Goal: Task Accomplishment & Management: Complete application form

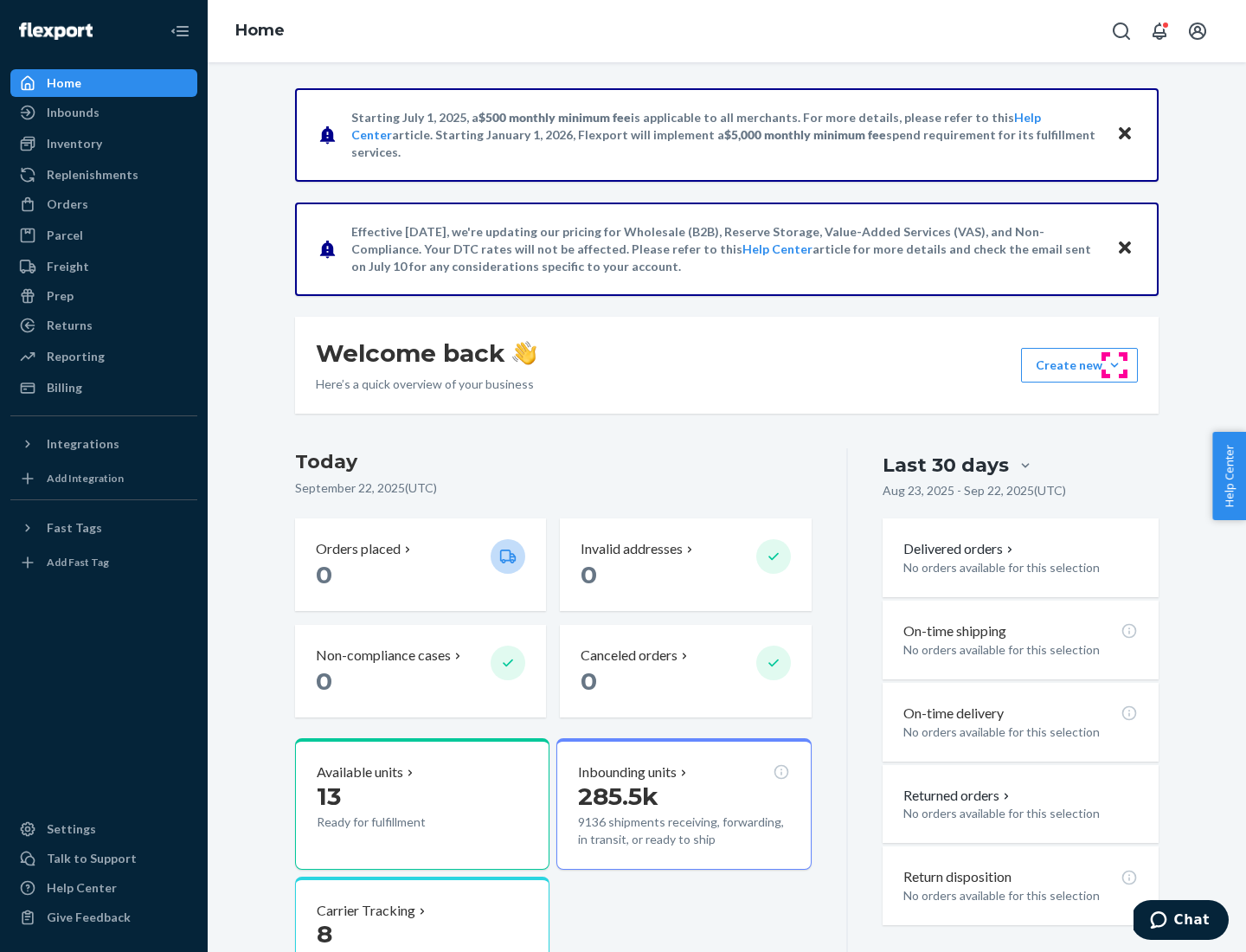
click at [1115, 365] on button "Create new Create new inbound Create new order Create new product" at bounding box center [1080, 364] width 117 height 34
click at [104, 112] on div "Inbounds" at bounding box center [103, 112] width 183 height 24
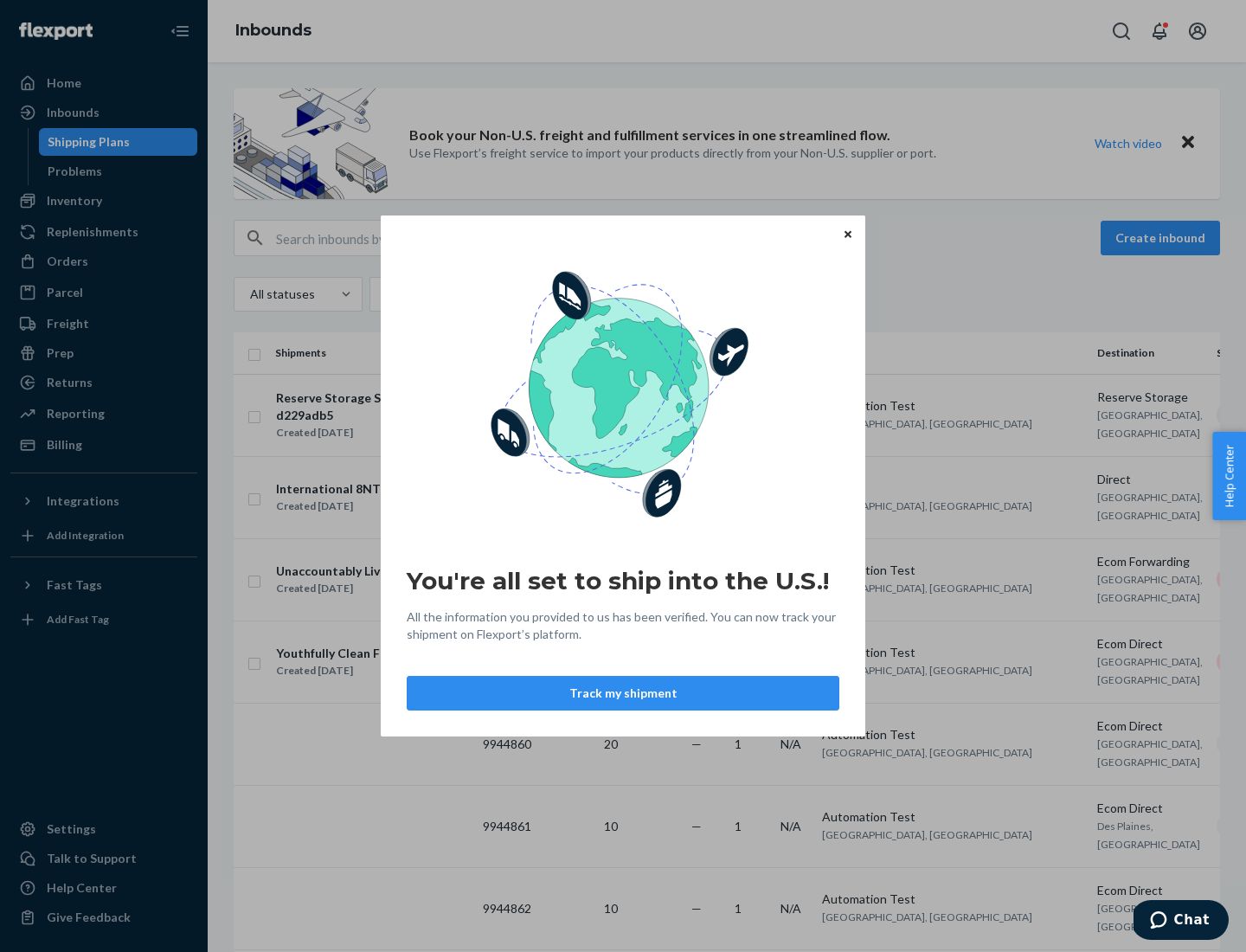
click at [623, 693] on button "Track my shipment" at bounding box center [623, 692] width 433 height 34
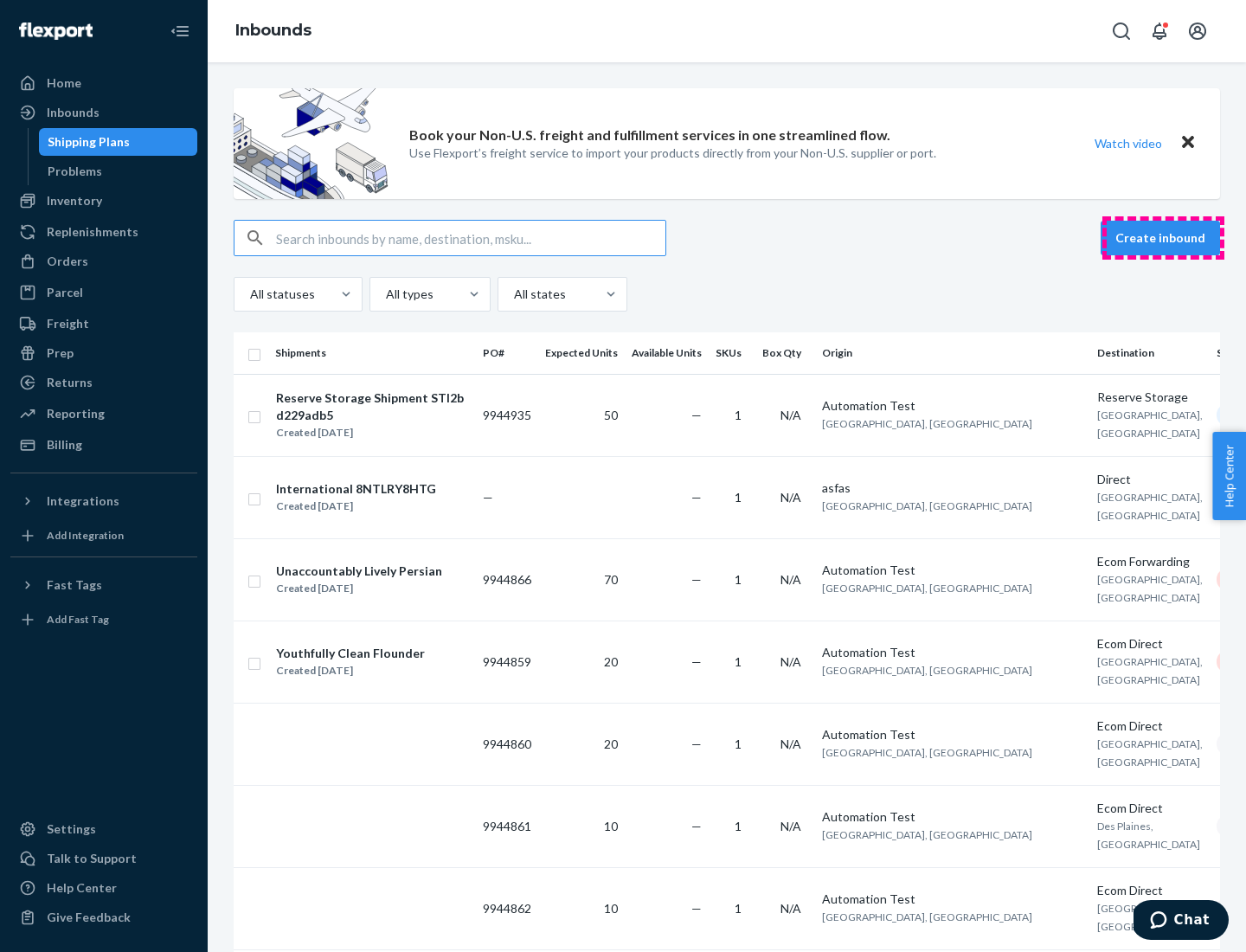
click at [1163, 238] on button "Create inbound" at bounding box center [1161, 238] width 120 height 34
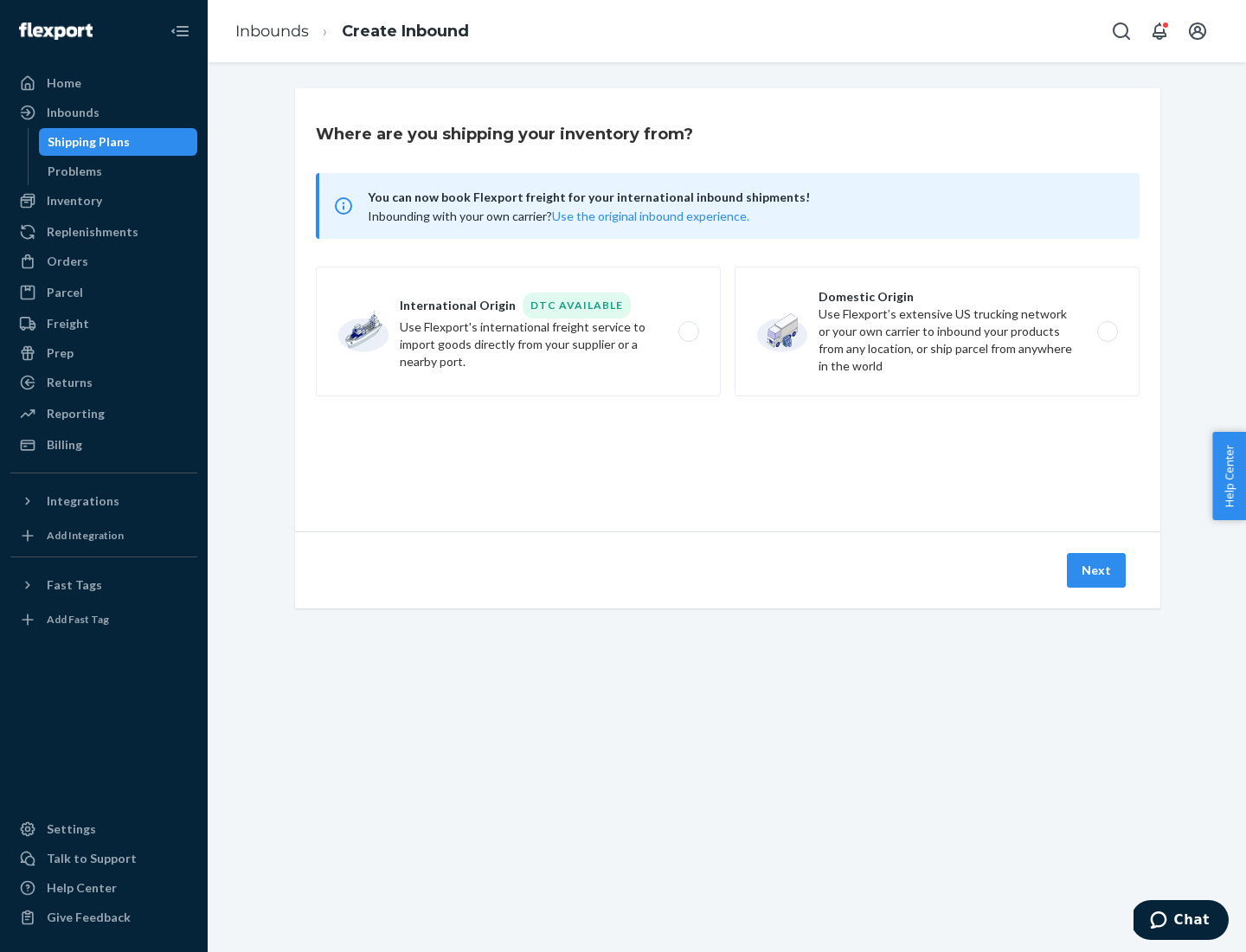
click at [518, 332] on label "International Origin DTC Available Use Flexport's international freight service…" at bounding box center [518, 332] width 405 height 130
click at [688, 332] on input "International Origin DTC Available Use Flexport's international freight service…" at bounding box center [693, 332] width 11 height 11
radio input "true"
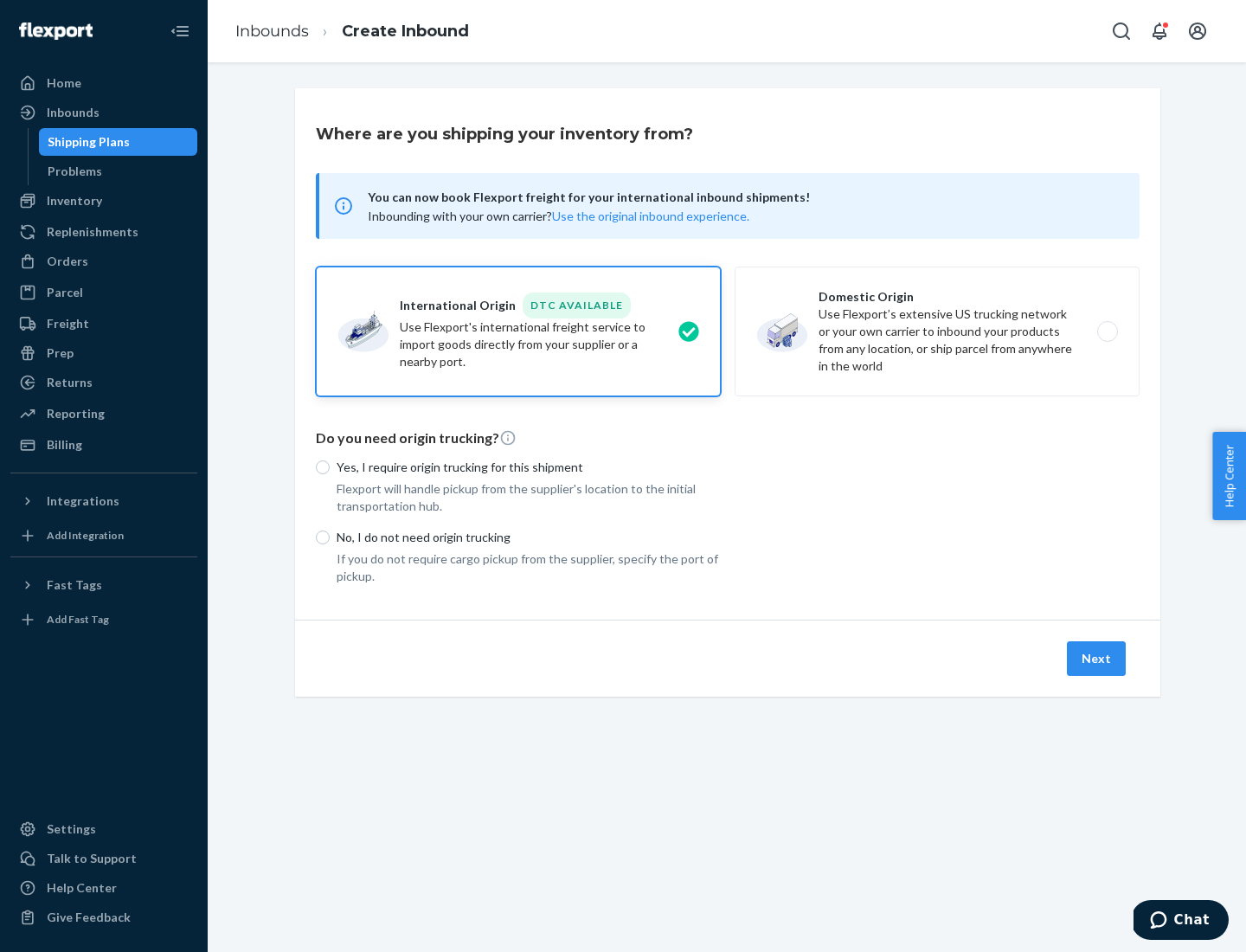
click at [529, 536] on p "No, I do not need origin trucking" at bounding box center [529, 537] width 385 height 18
click at [330, 536] on input "No, I do not need origin trucking" at bounding box center [322, 537] width 14 height 14
radio input "true"
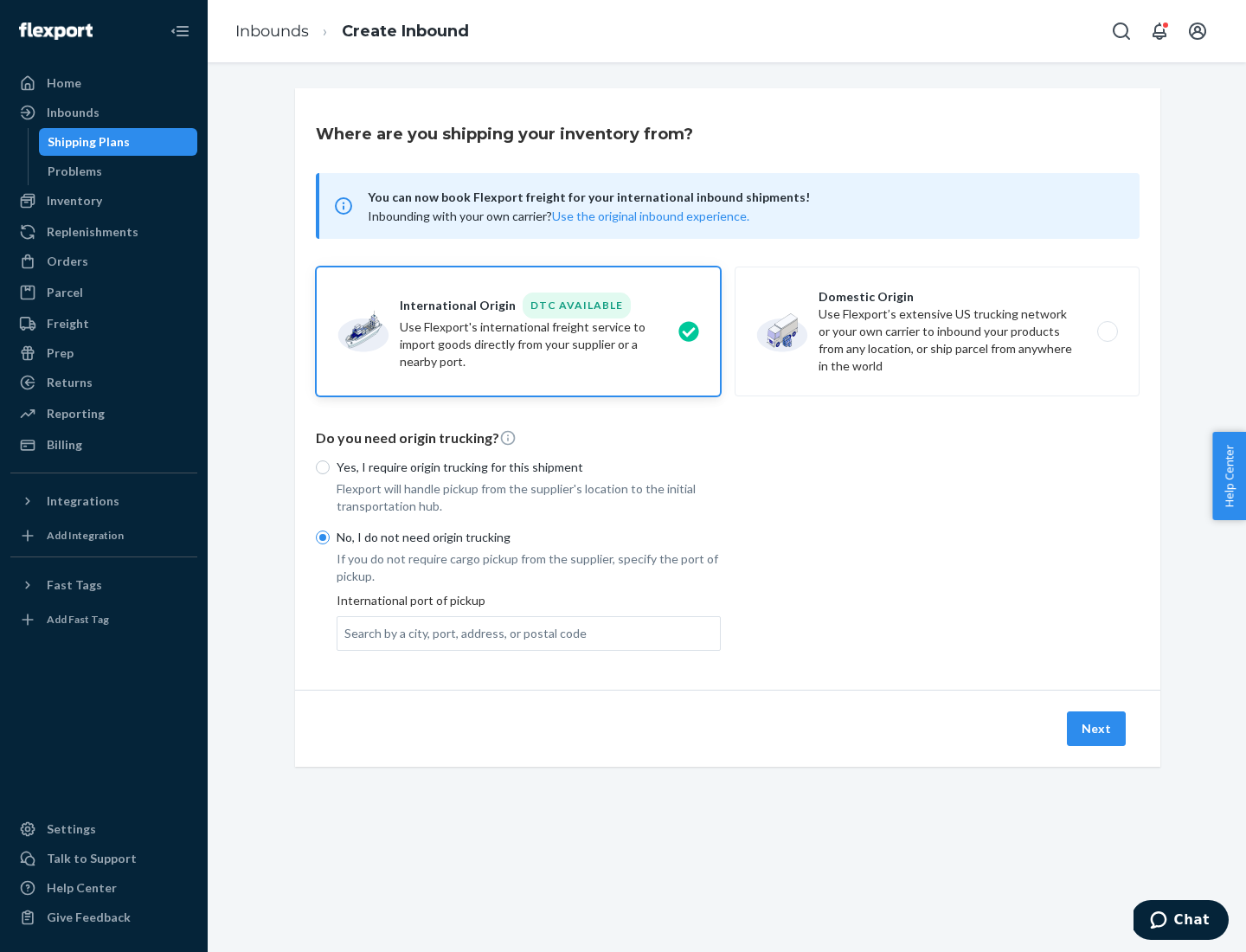
click at [461, 632] on div "Search by a city, port, address, or postal code" at bounding box center [466, 632] width 243 height 18
click at [347, 632] on input "Search by a city, port, address, or postal code" at bounding box center [346, 632] width 2 height 18
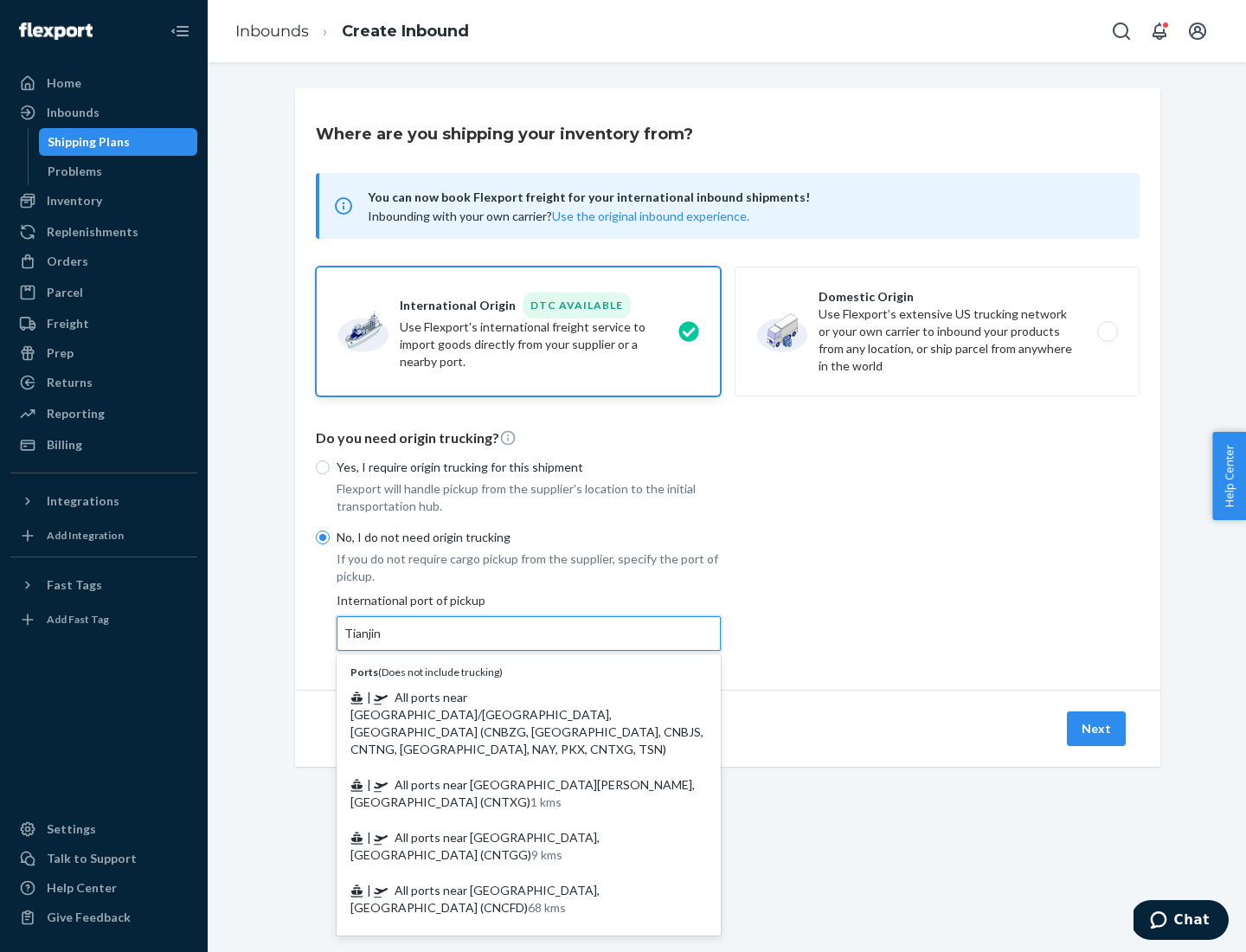
click at [511, 697] on span "| All ports near [GEOGRAPHIC_DATA]/[GEOGRAPHIC_DATA], [GEOGRAPHIC_DATA] (CNBZG,…" at bounding box center [527, 723] width 353 height 67
click at [383, 642] on input "Tianjin" at bounding box center [363, 632] width 38 height 18
type input "All ports near [GEOGRAPHIC_DATA]/[GEOGRAPHIC_DATA], [GEOGRAPHIC_DATA] (CNBZG, […"
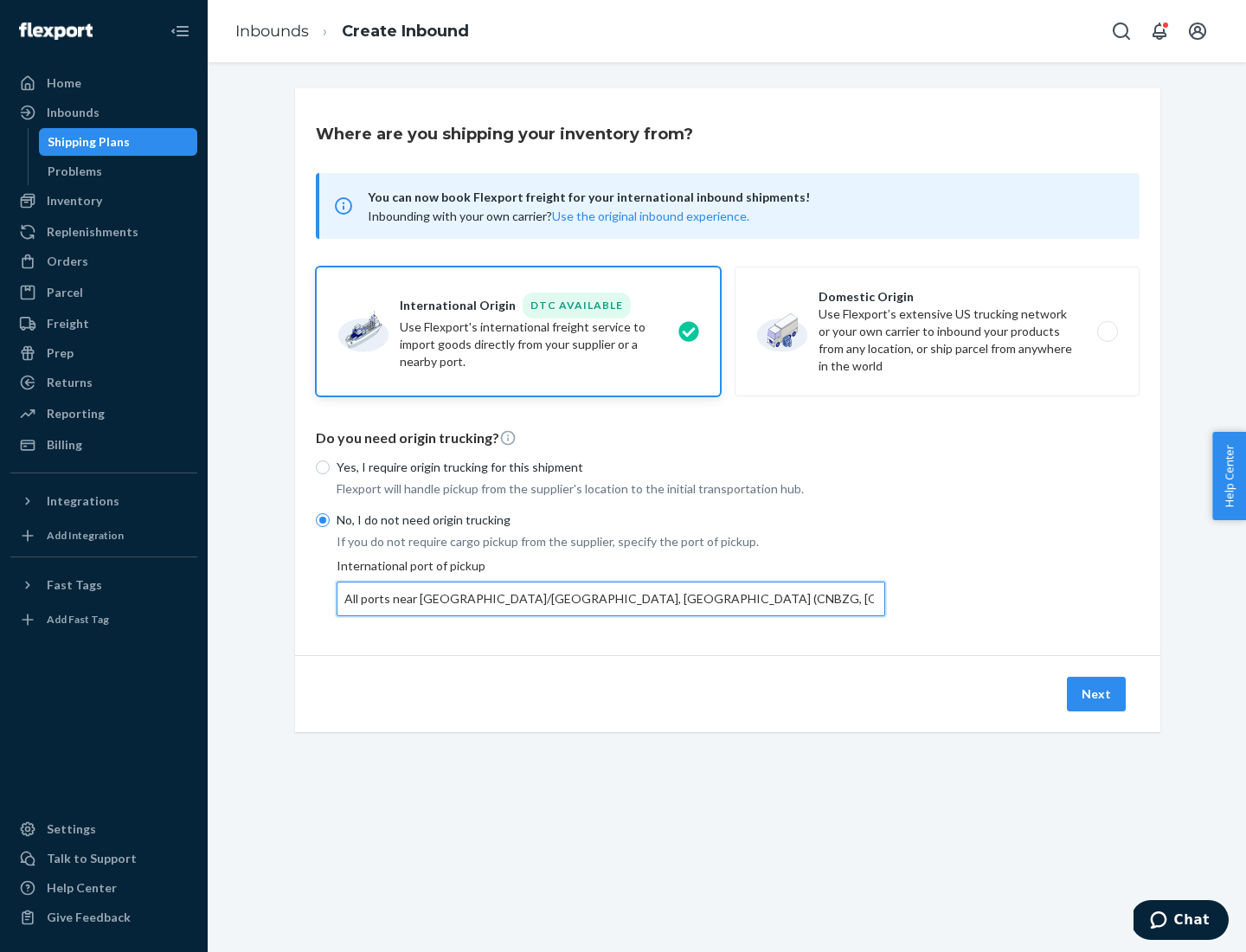
click at [1097, 693] on button "Next" at bounding box center [1095, 693] width 59 height 34
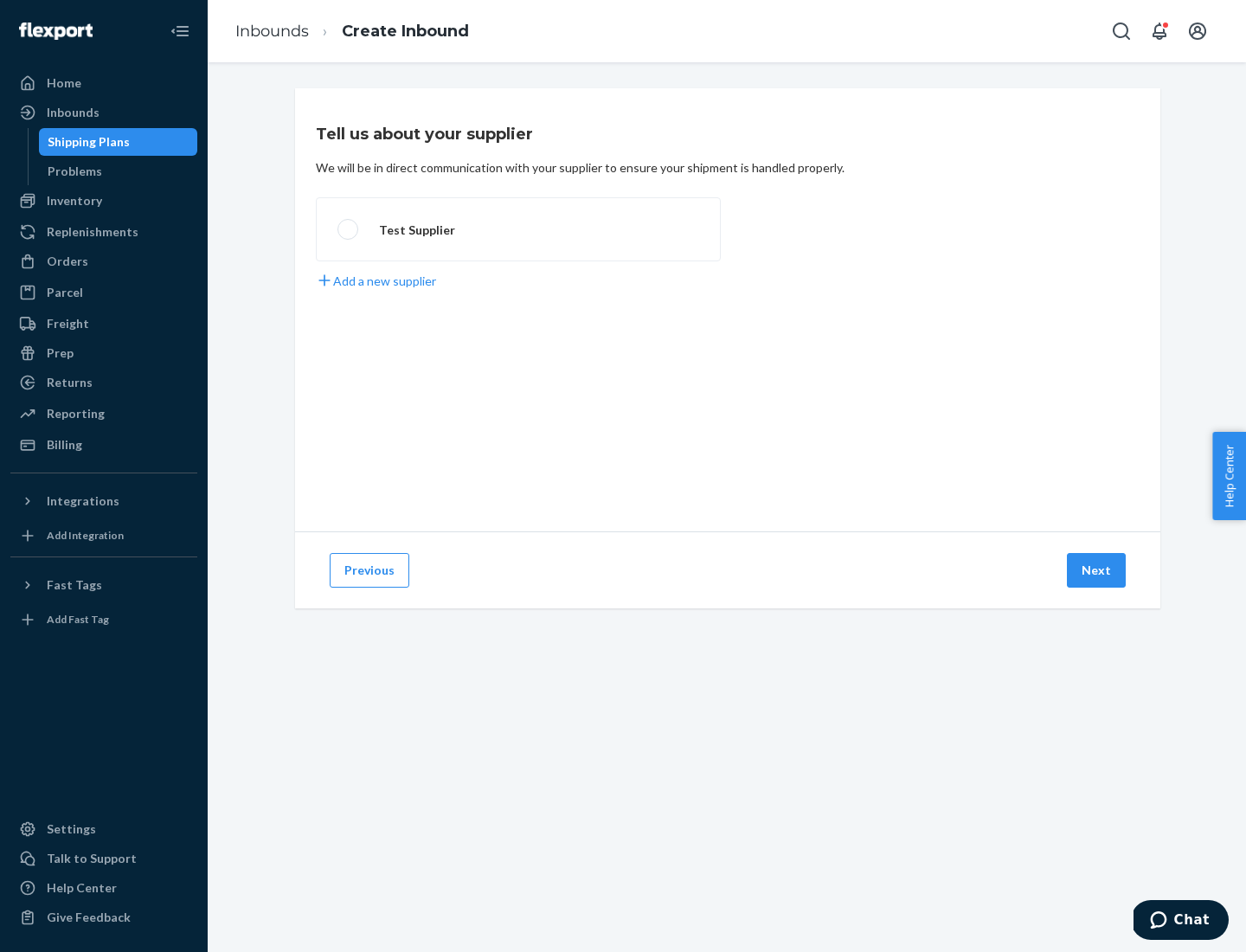
click at [518, 229] on label "Test Supplier" at bounding box center [518, 228] width 405 height 64
click at [348, 229] on input "Test Supplier" at bounding box center [343, 229] width 11 height 11
radio input "true"
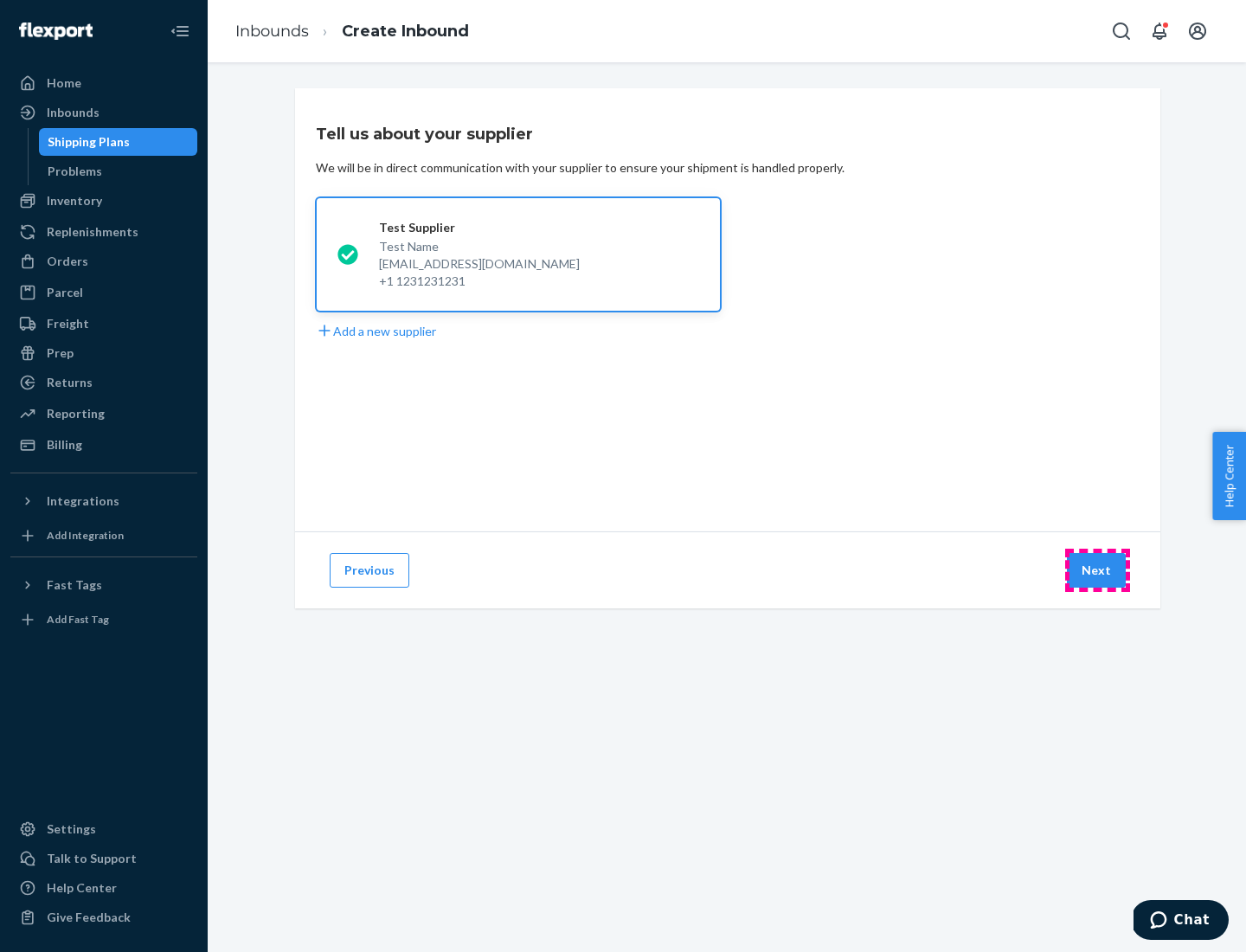
click at [1097, 570] on button "Next" at bounding box center [1095, 569] width 59 height 34
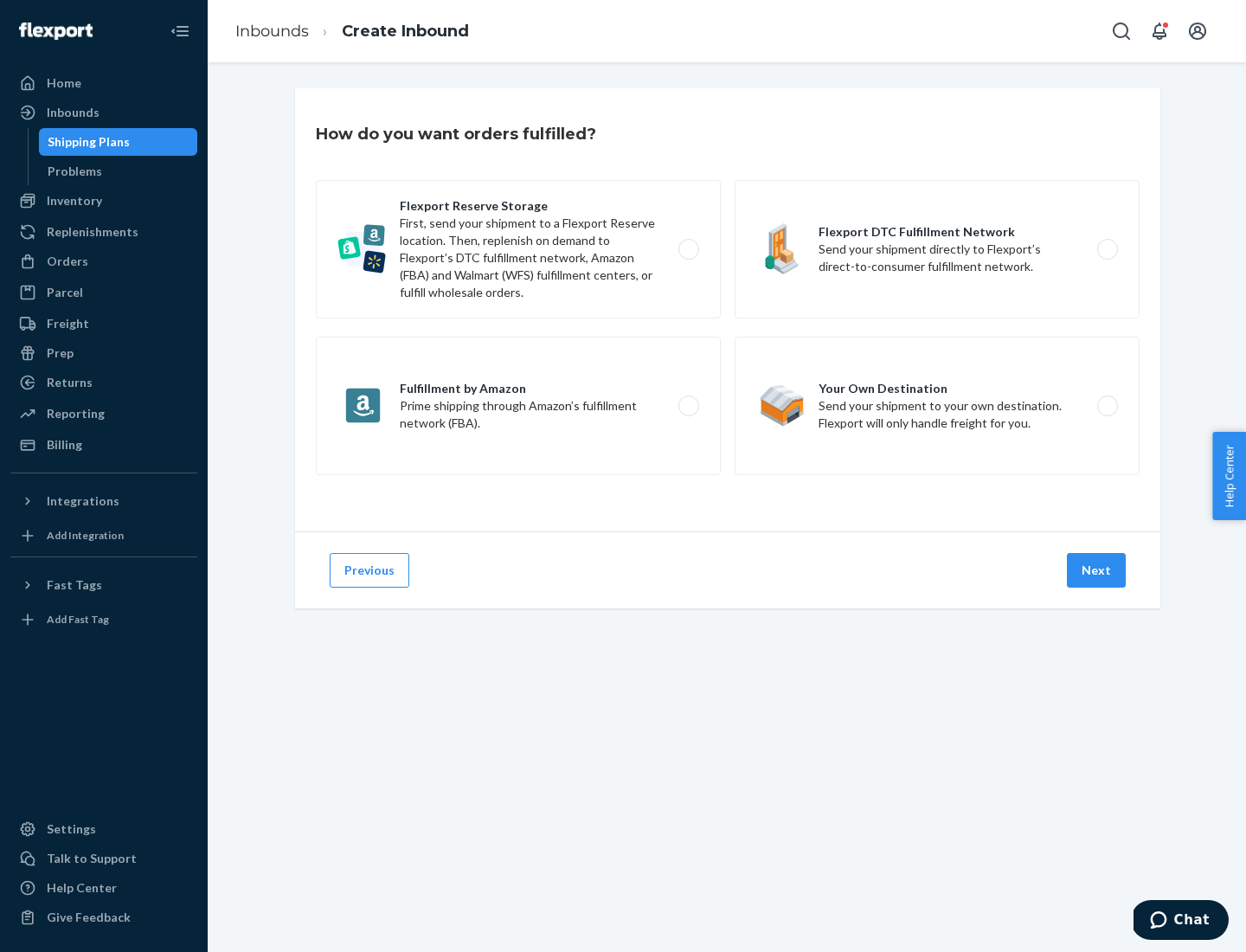
click at [518, 249] on label "Flexport Reserve Storage First, send your shipment to a Flexport Reserve locati…" at bounding box center [518, 249] width 405 height 138
click at [688, 249] on input "Flexport Reserve Storage First, send your shipment to a Flexport Reserve locati…" at bounding box center [693, 250] width 11 height 11
radio input "true"
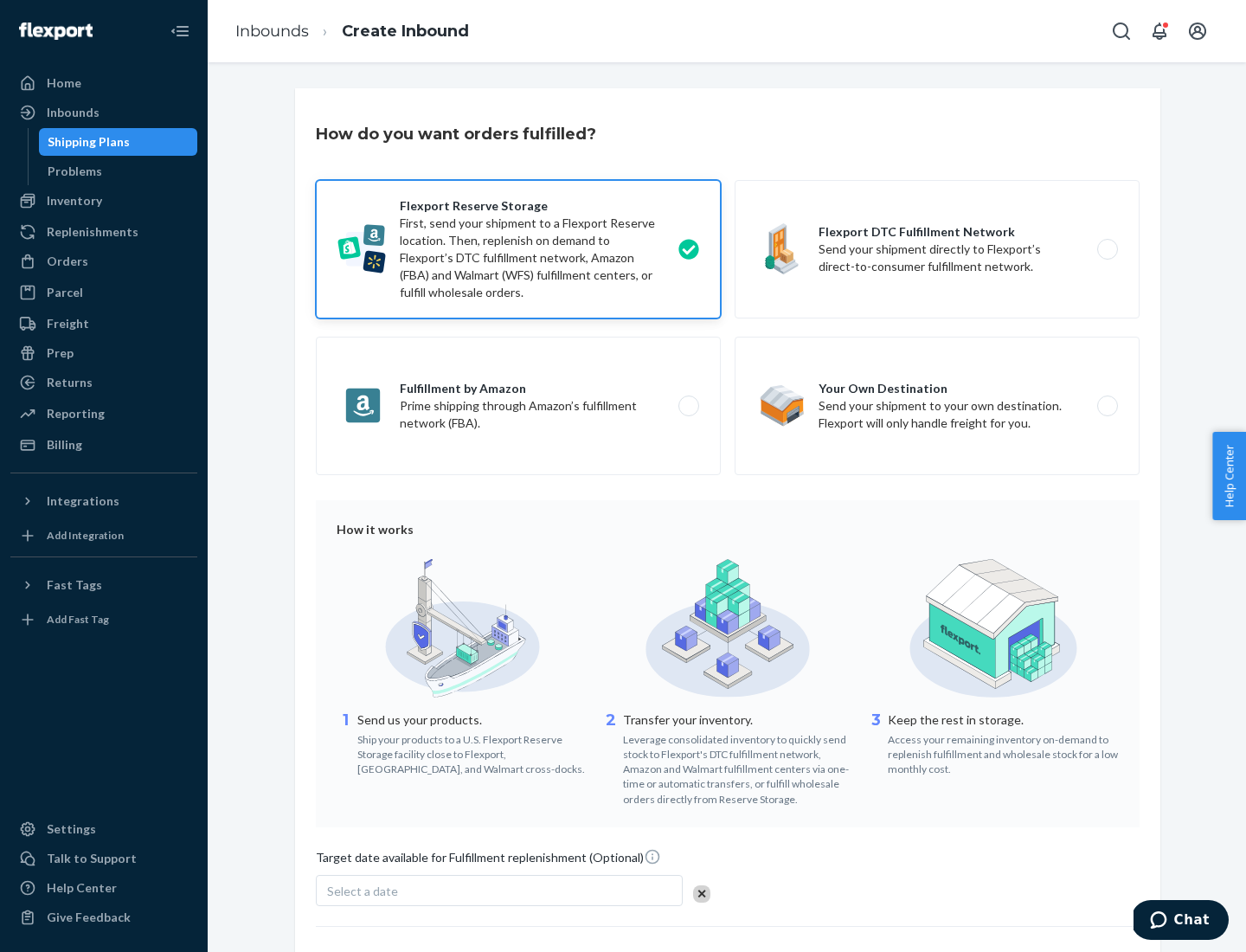
scroll to position [142, 0]
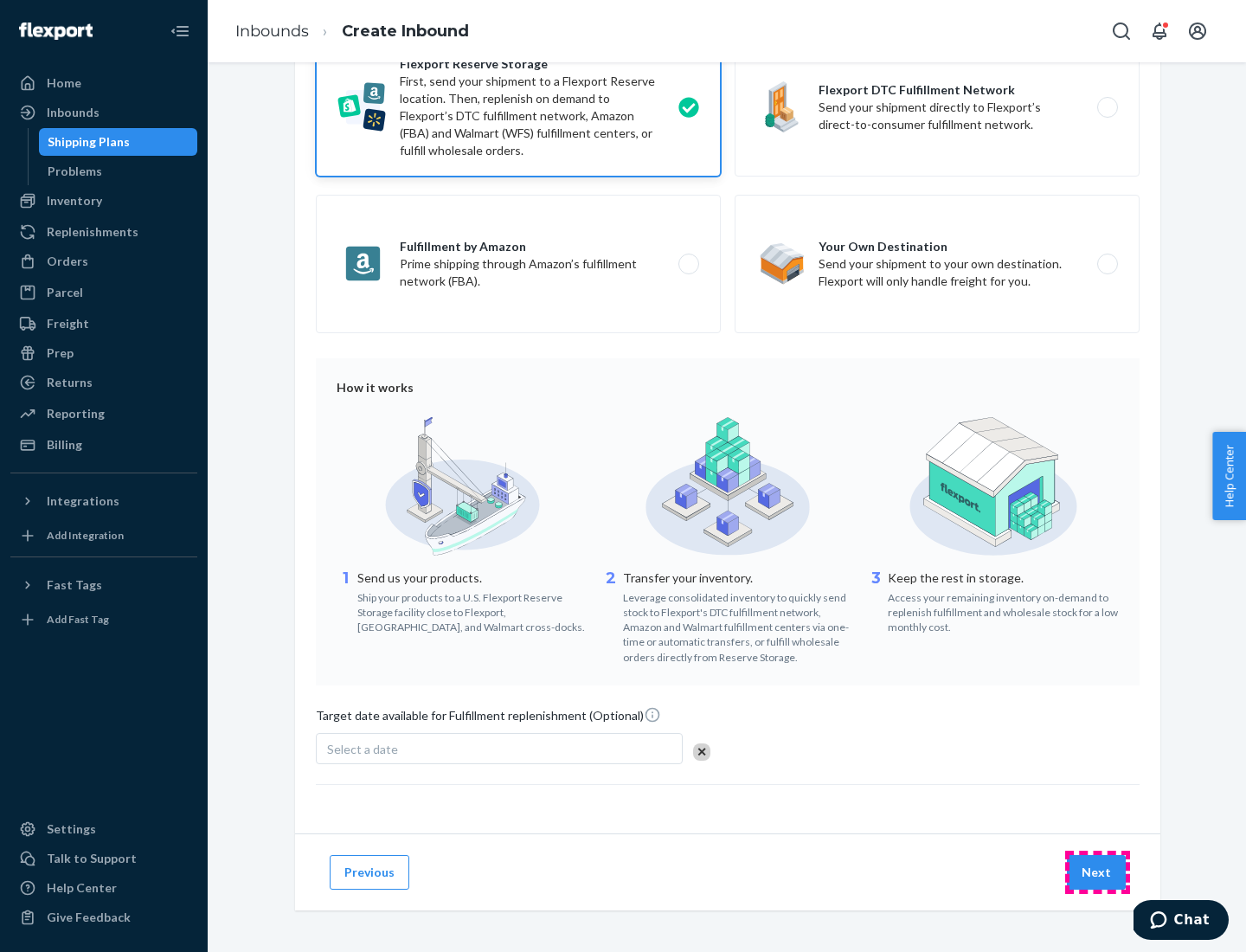
click at [1097, 871] on button "Next" at bounding box center [1095, 871] width 59 height 34
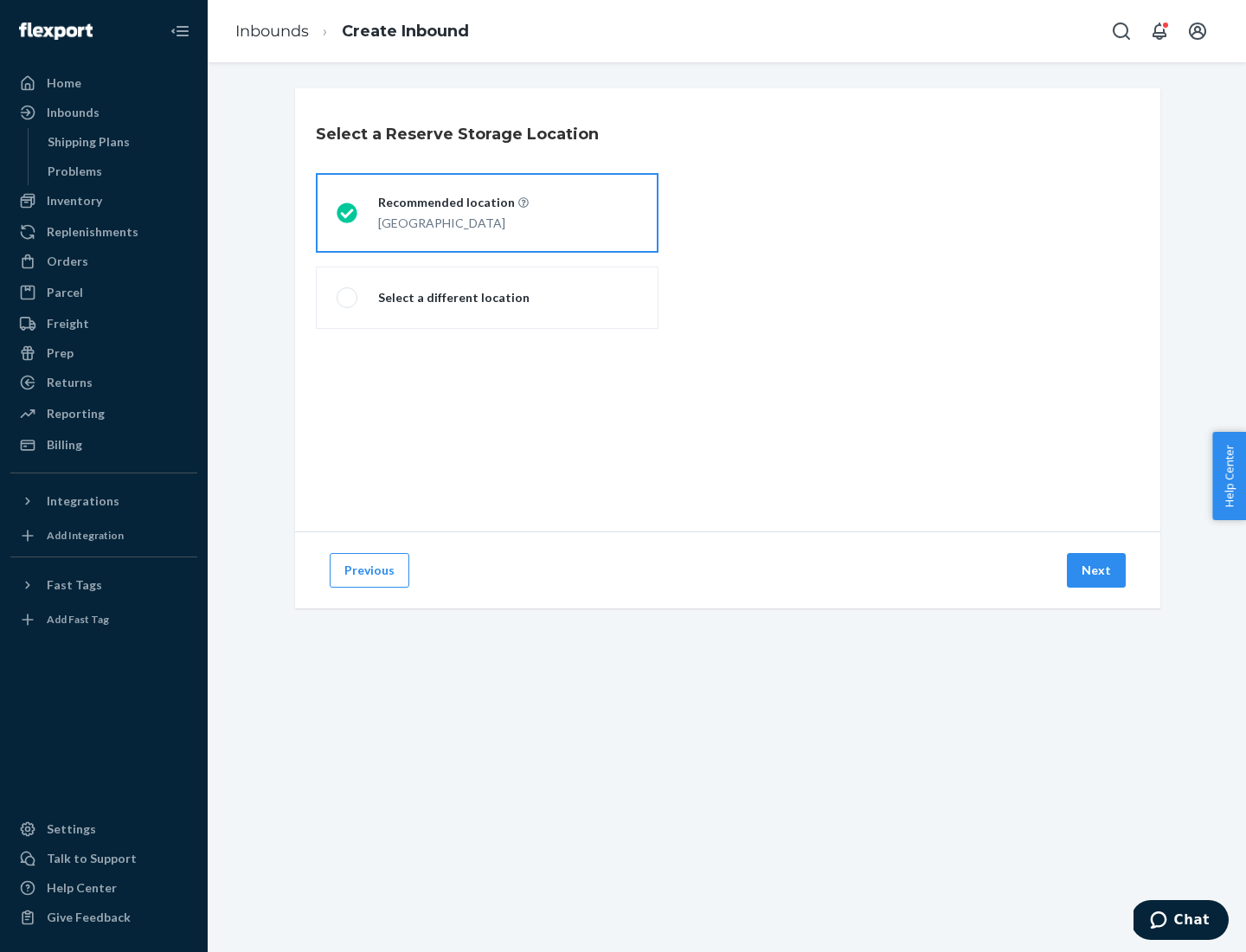
click at [487, 213] on div "[GEOGRAPHIC_DATA]" at bounding box center [453, 221] width 151 height 20
click at [348, 213] on input "Recommended location [GEOGRAPHIC_DATA]" at bounding box center [342, 214] width 11 height 11
click at [1097, 570] on button "Next" at bounding box center [1095, 569] width 59 height 34
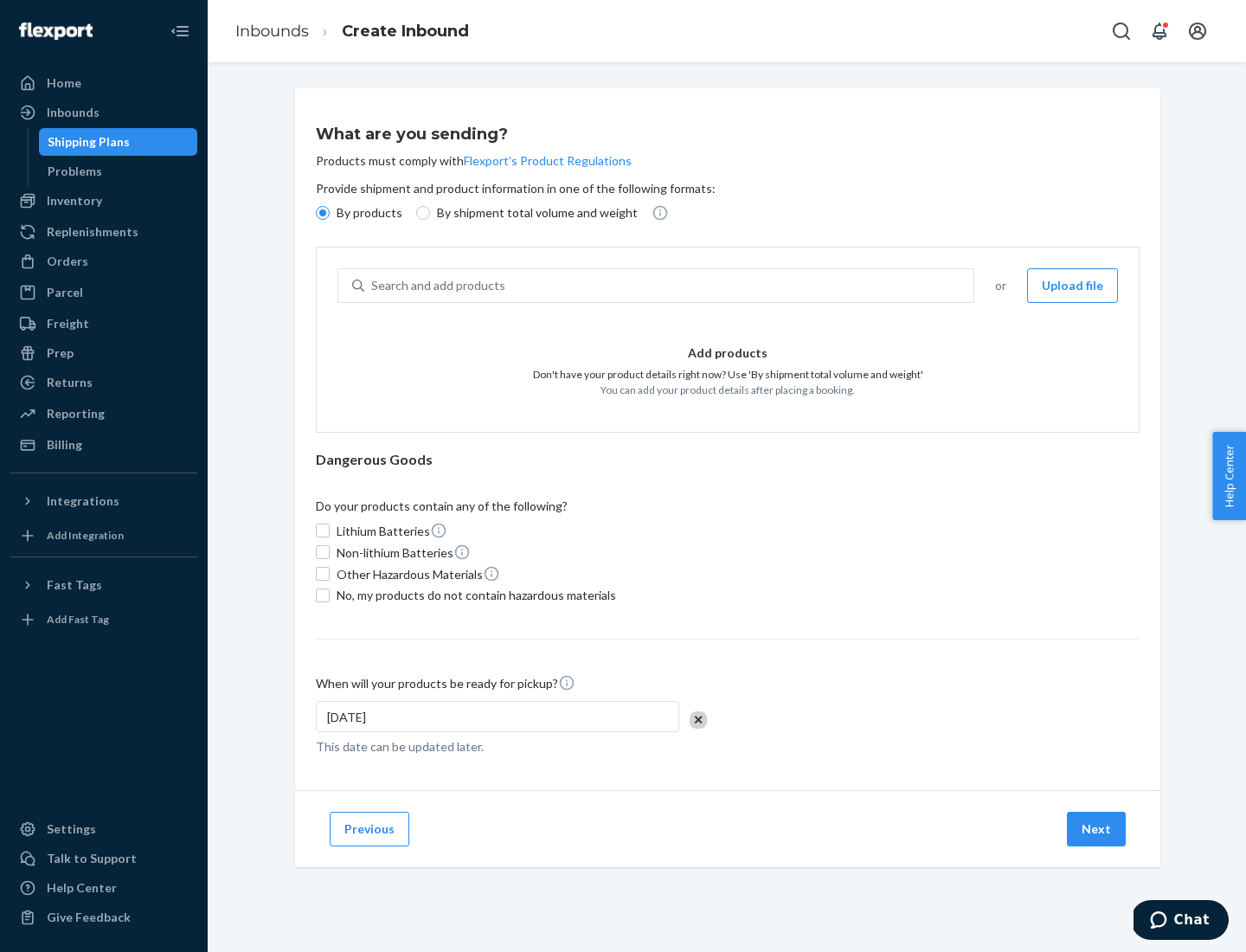
click at [670, 285] on div "Search and add products" at bounding box center [669, 286] width 610 height 32
click at [373, 285] on input "Search and add products" at bounding box center [373, 285] width 2 height 18
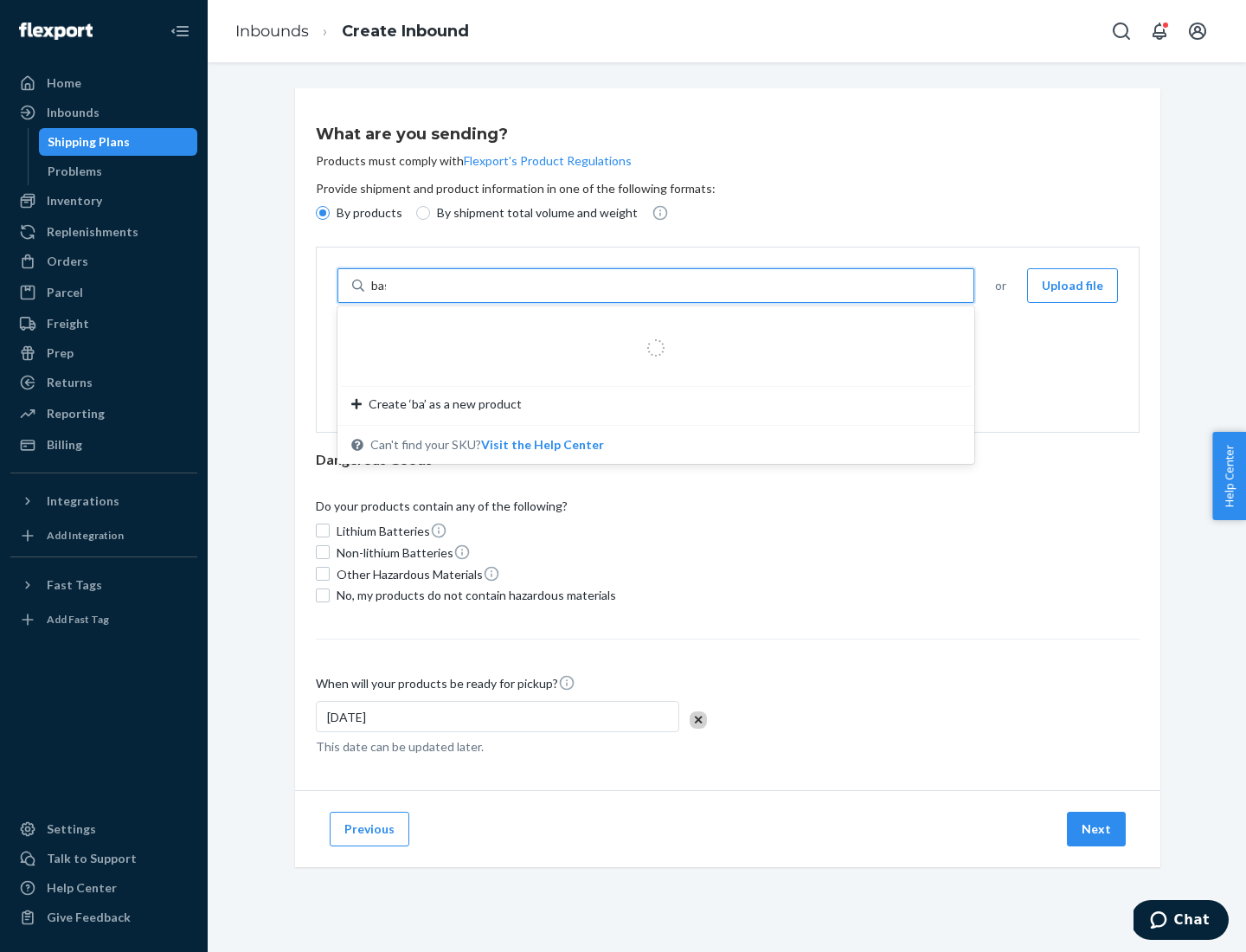
type input "basic"
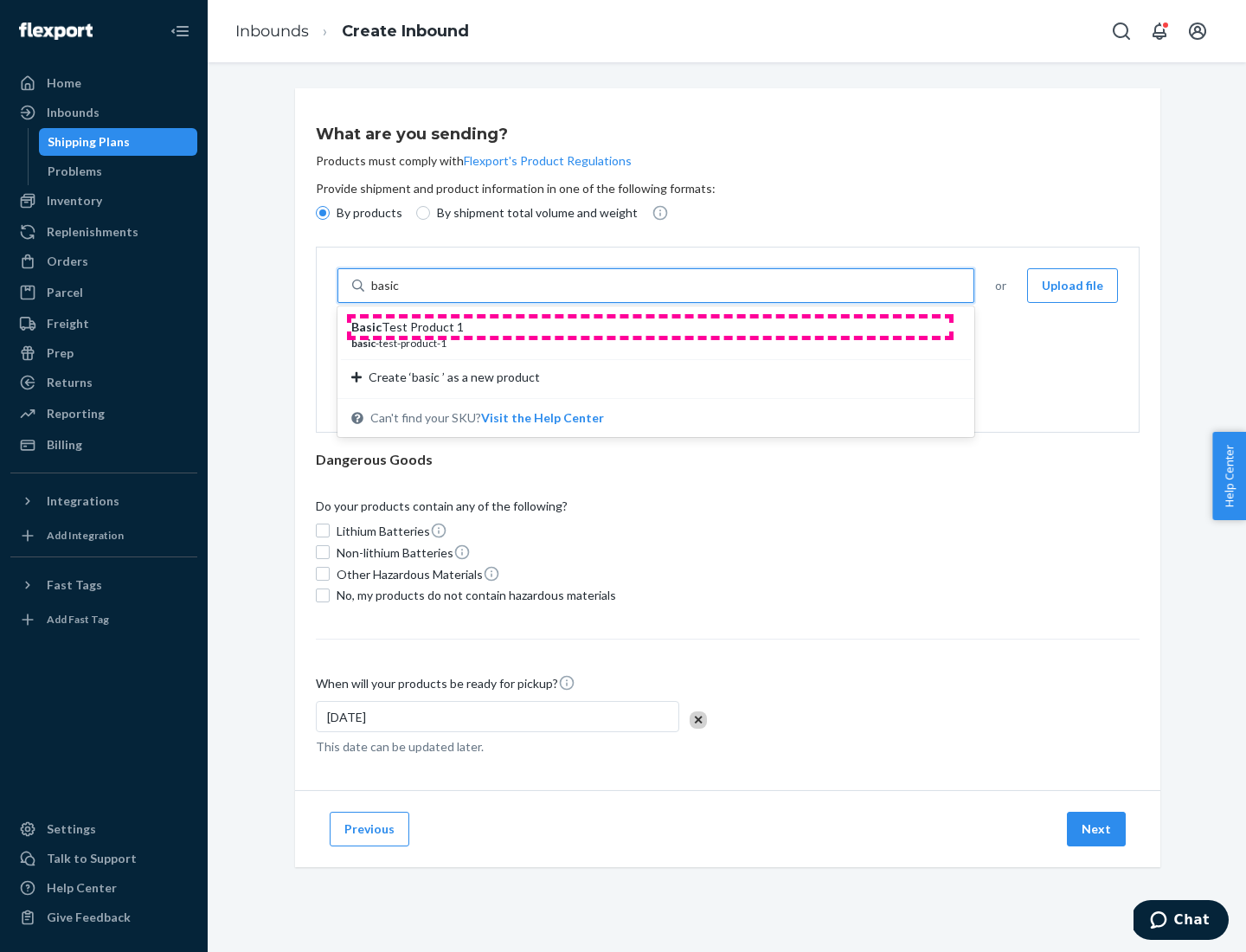
click at [649, 327] on div "Basic Test Product 1" at bounding box center [649, 327] width 596 height 18
click at [402, 294] on input "basic" at bounding box center [387, 285] width 32 height 18
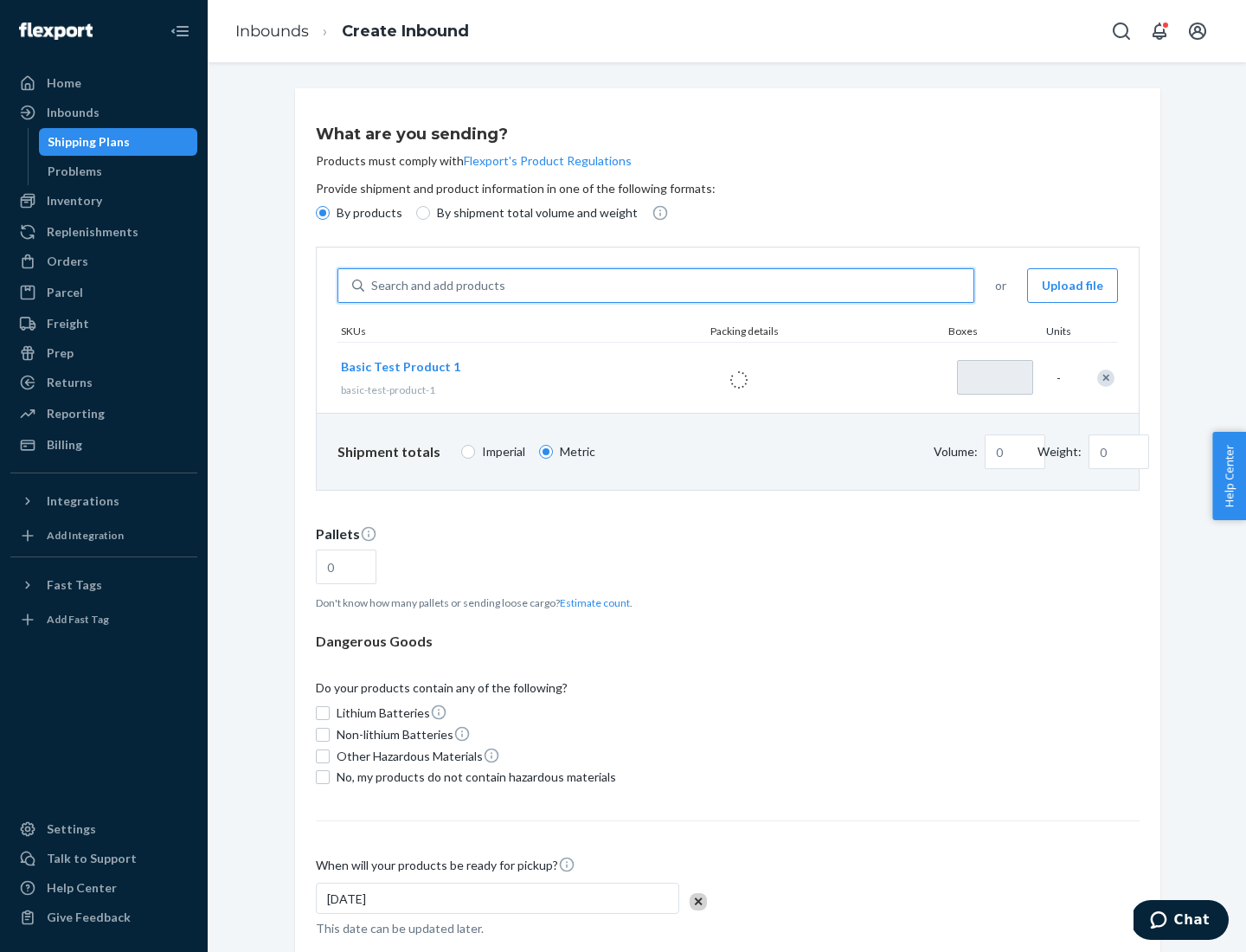
type input "1"
type input "1.09"
type input "3.27"
type input "3"
type input "0.01"
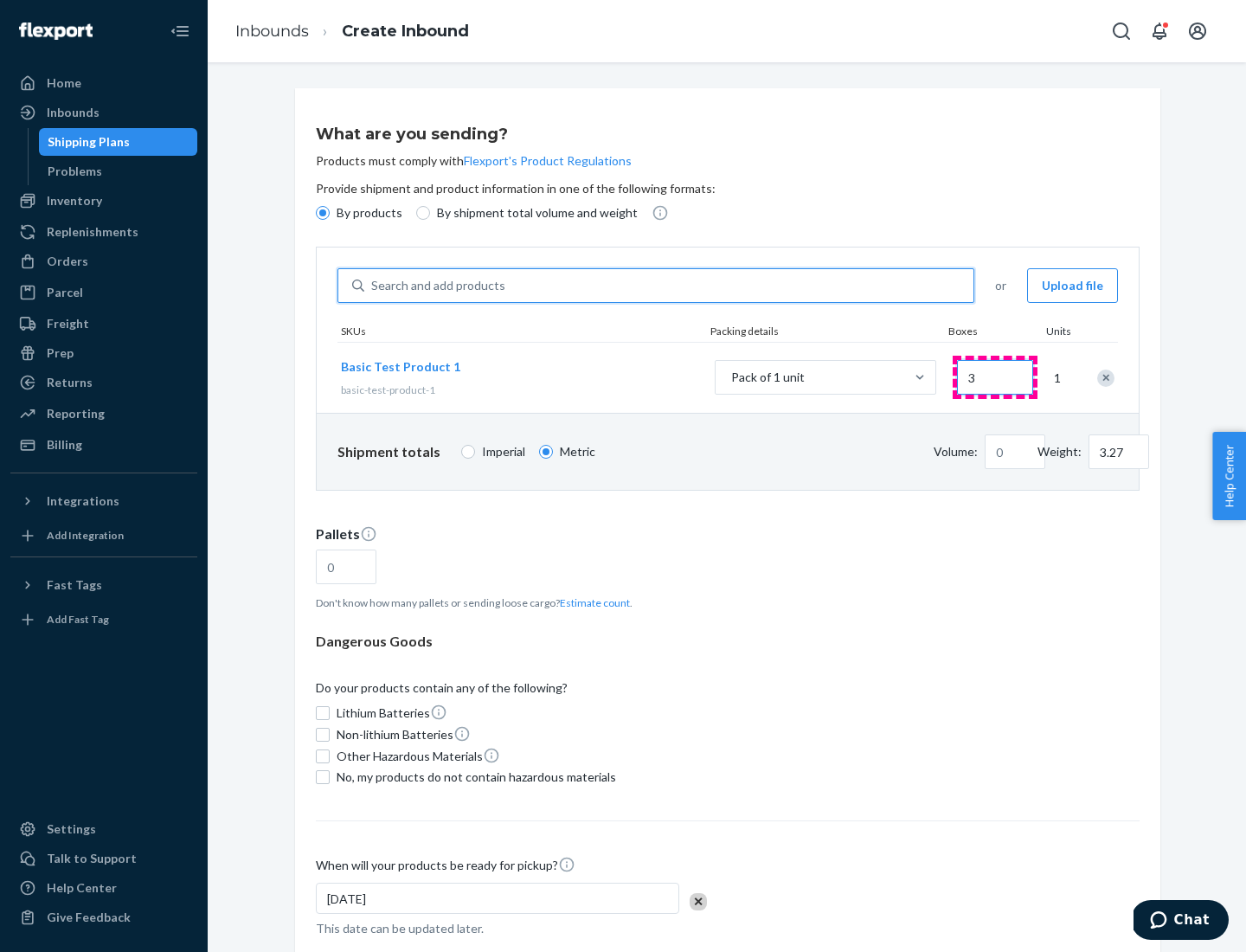
type input "32.66"
type input "30"
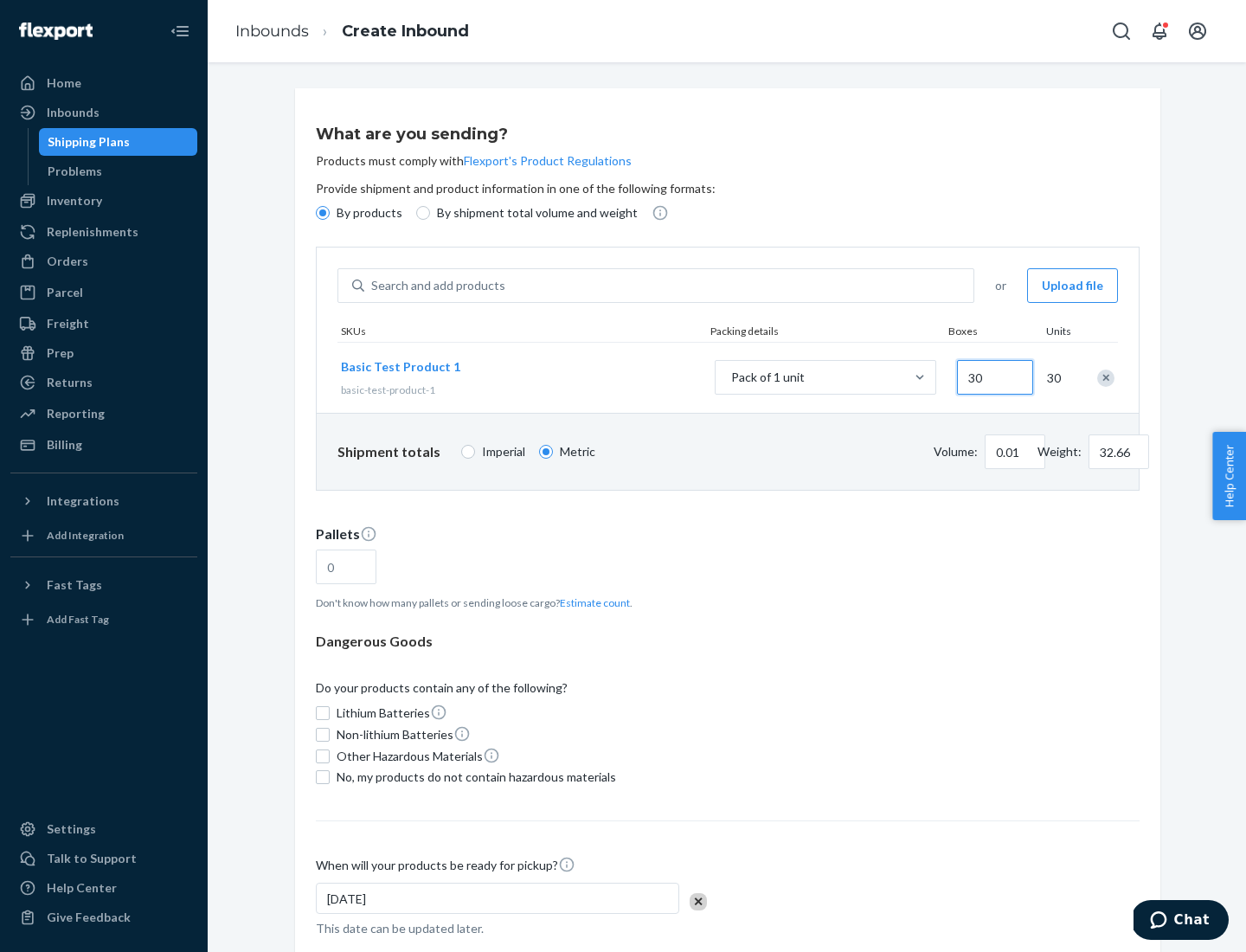
type input "0.07"
type input "326.59"
type input "300"
type input "0.68"
type input "3265.86"
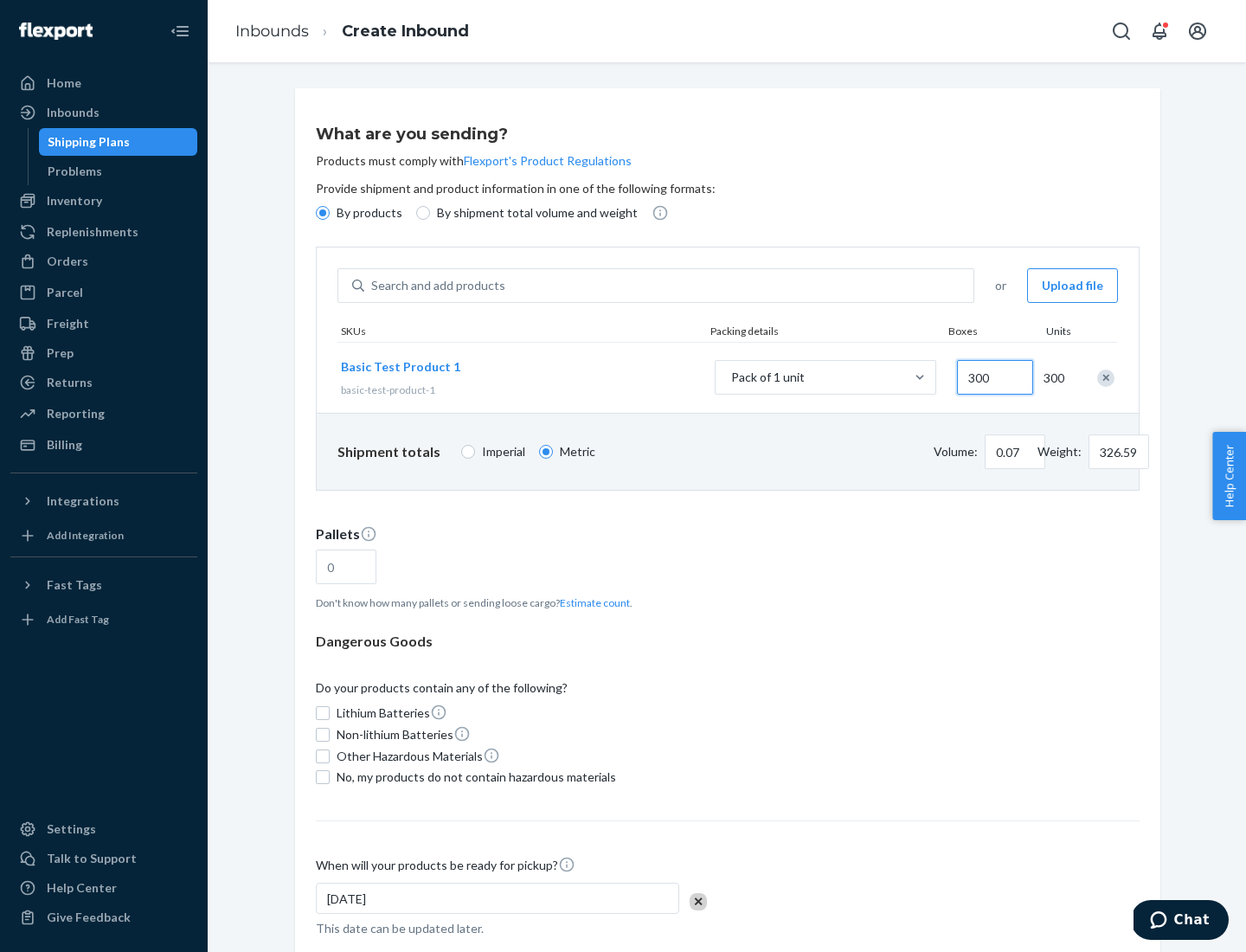
type input "3000"
type input "1.09"
type input "1"
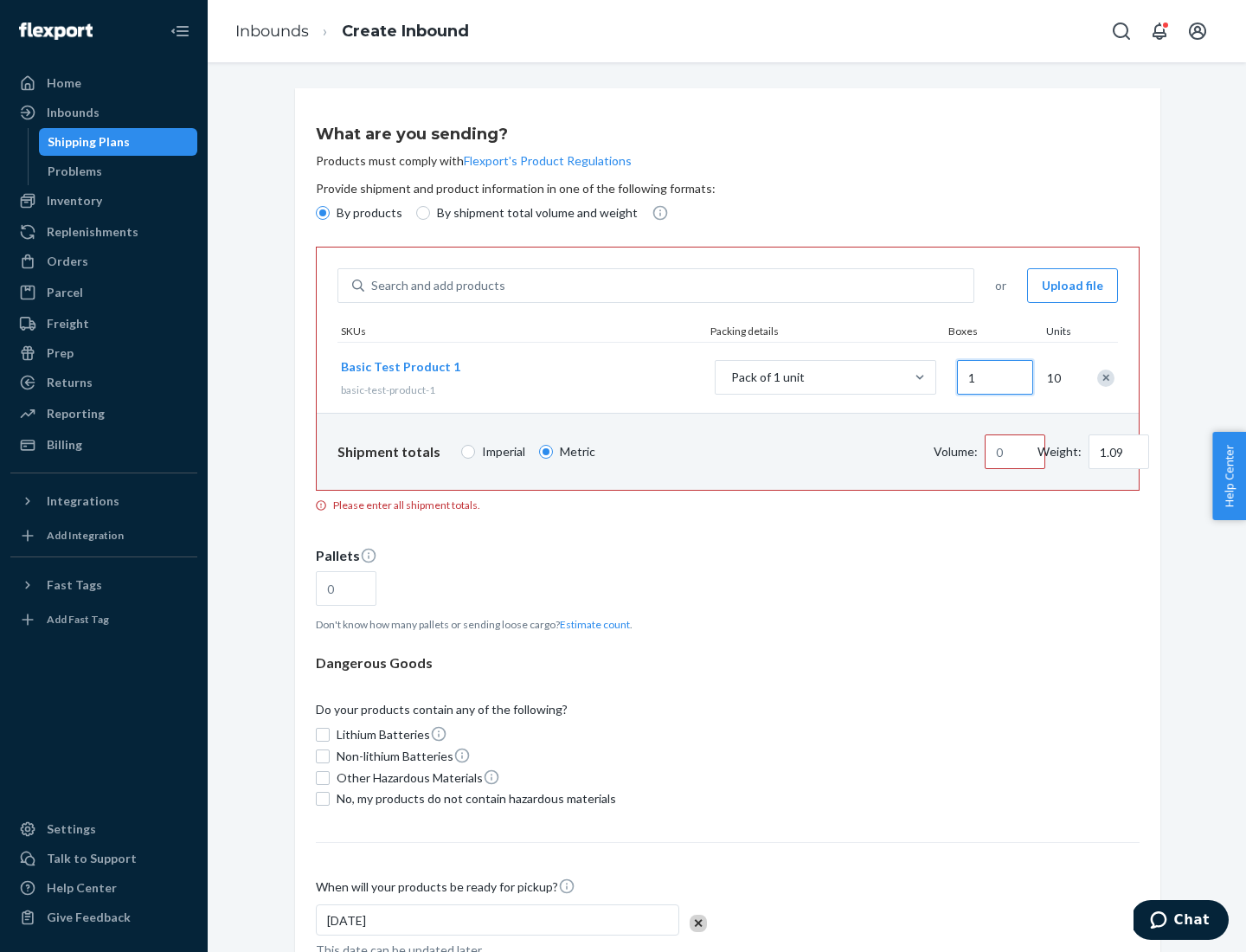
type input "10.89"
type input "10"
type input "0.02"
type input "108.86"
type input "100"
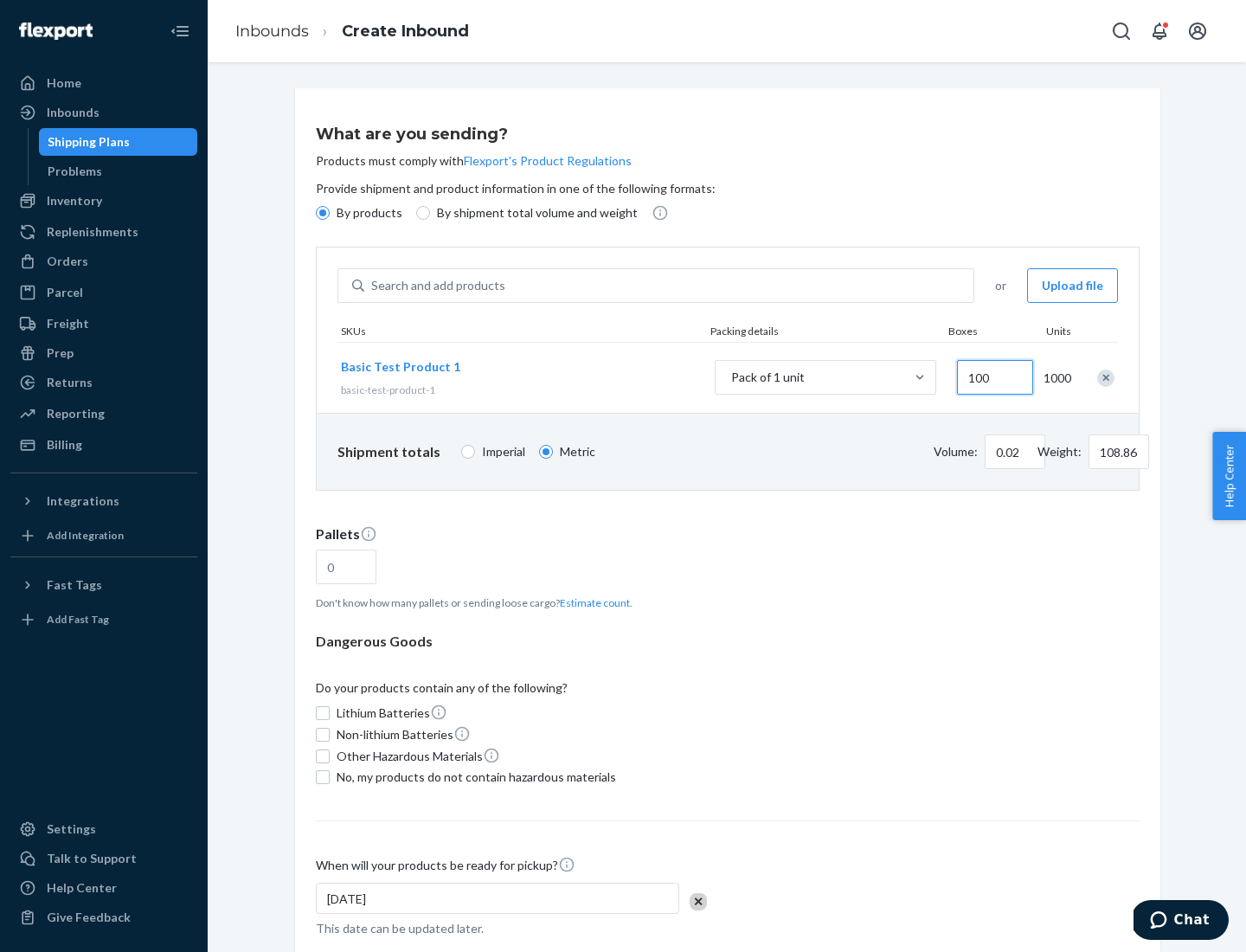
type input "0.23"
type input "1088.62"
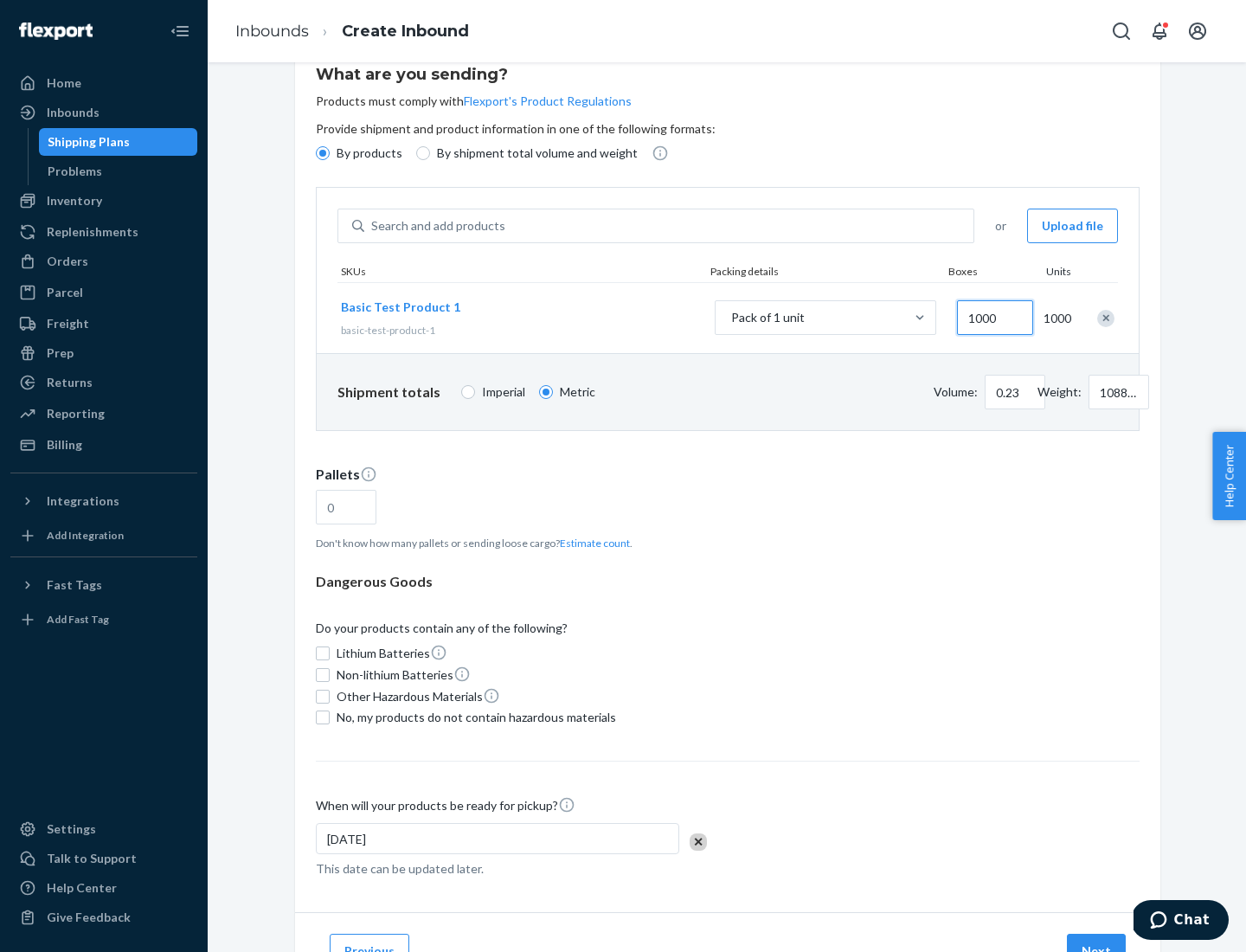
type input "1000"
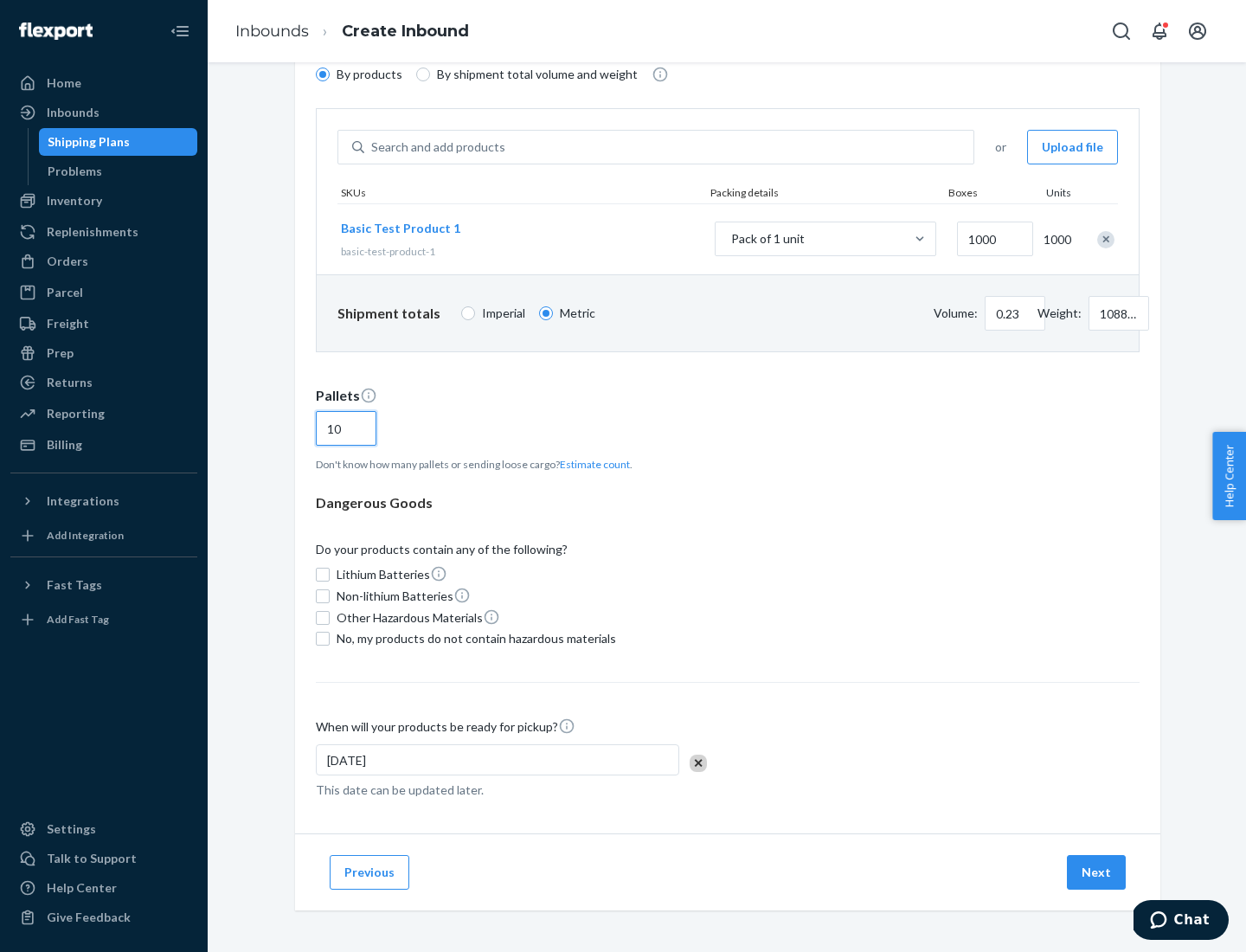
type input "10"
click at [473, 638] on span "No, my products do not contain hazardous materials" at bounding box center [476, 638] width 280 height 18
click at [330, 638] on input "No, my products do not contain hazardous materials" at bounding box center [322, 638] width 14 height 14
checkbox input "true"
click at [1097, 872] on button "Next" at bounding box center [1095, 871] width 59 height 34
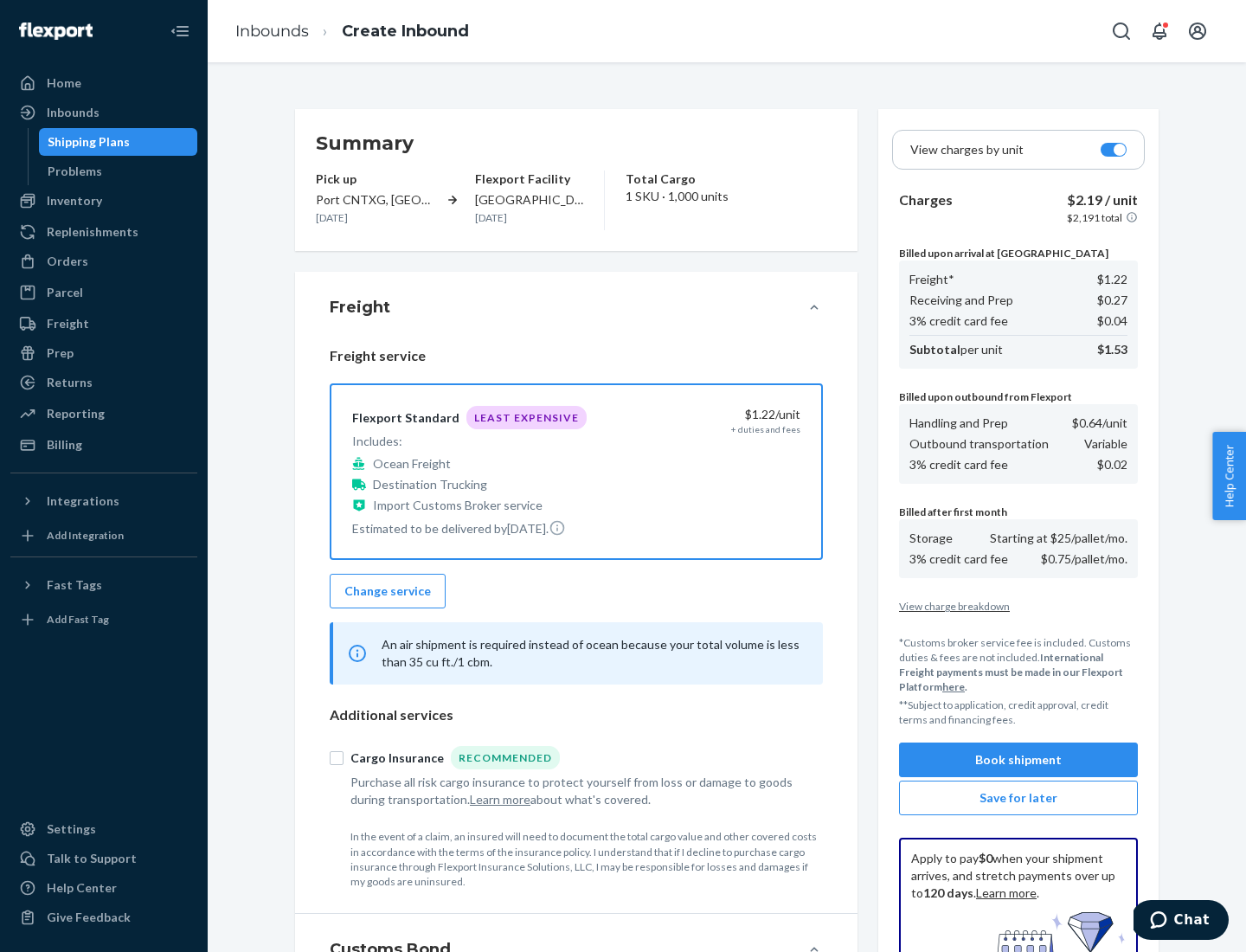
scroll to position [253, 0]
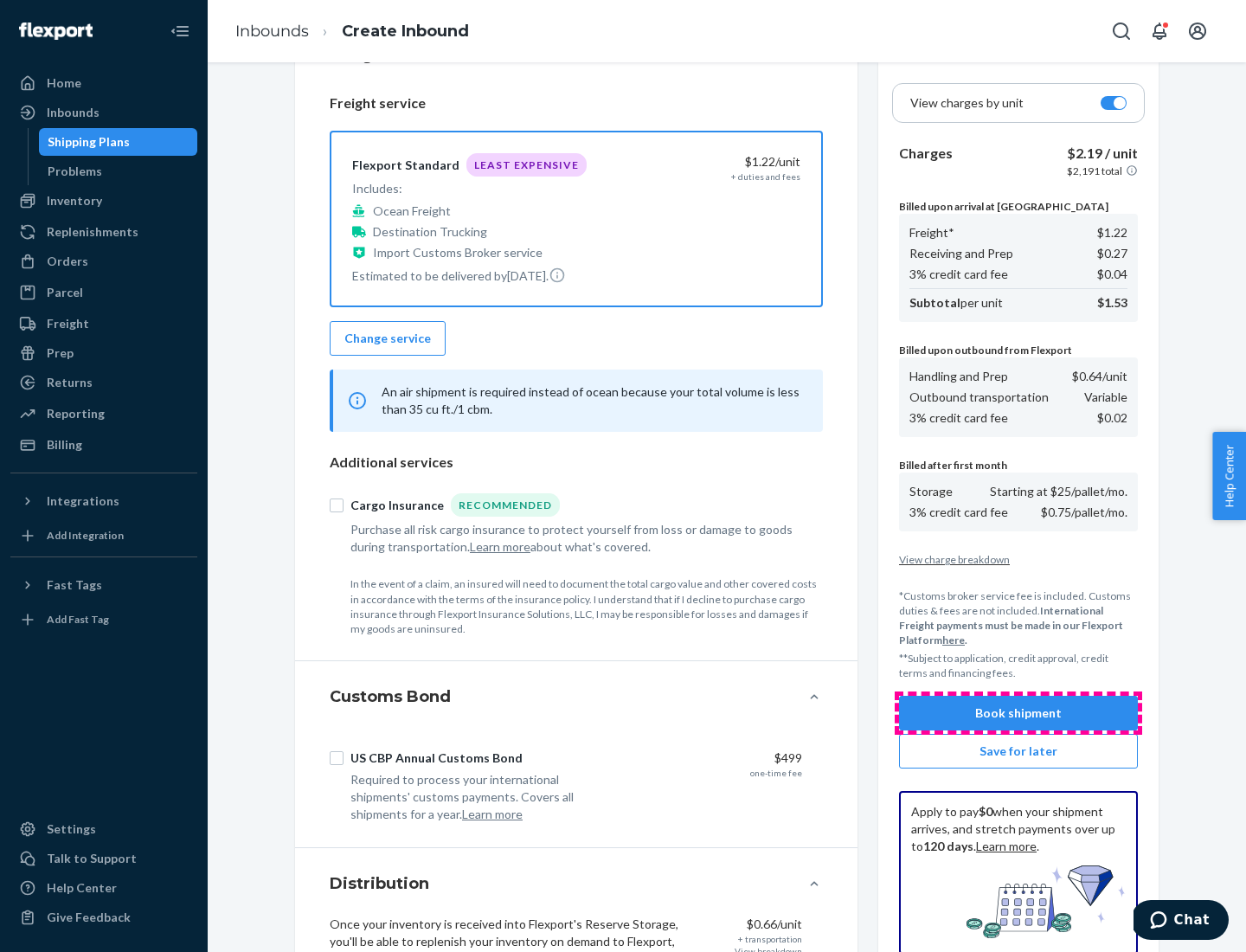
click at [1018, 712] on button "Book shipment" at bounding box center [1018, 712] width 239 height 34
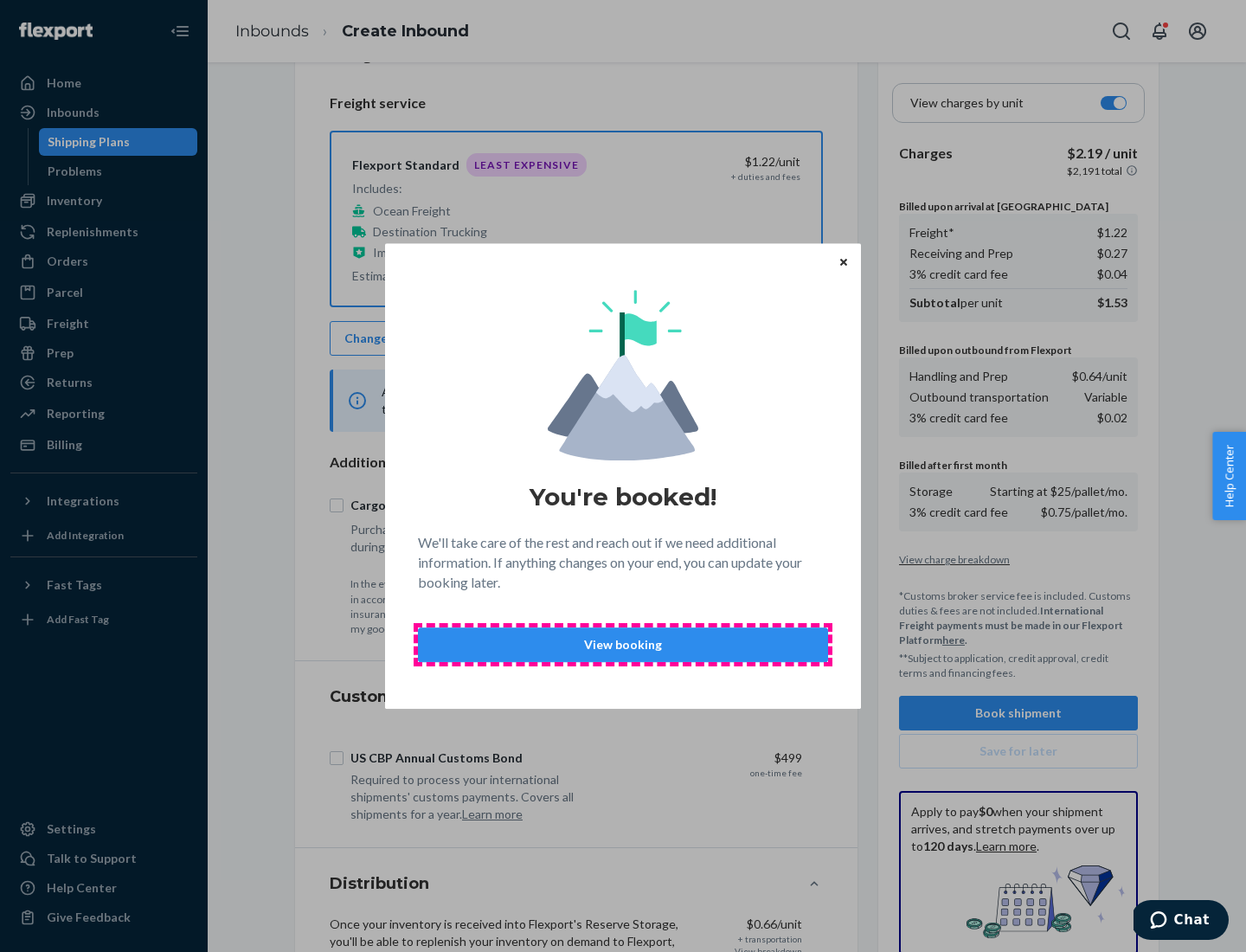
click at [623, 644] on p "View booking" at bounding box center [623, 645] width 381 height 18
